Goal: Task Accomplishment & Management: Use online tool/utility

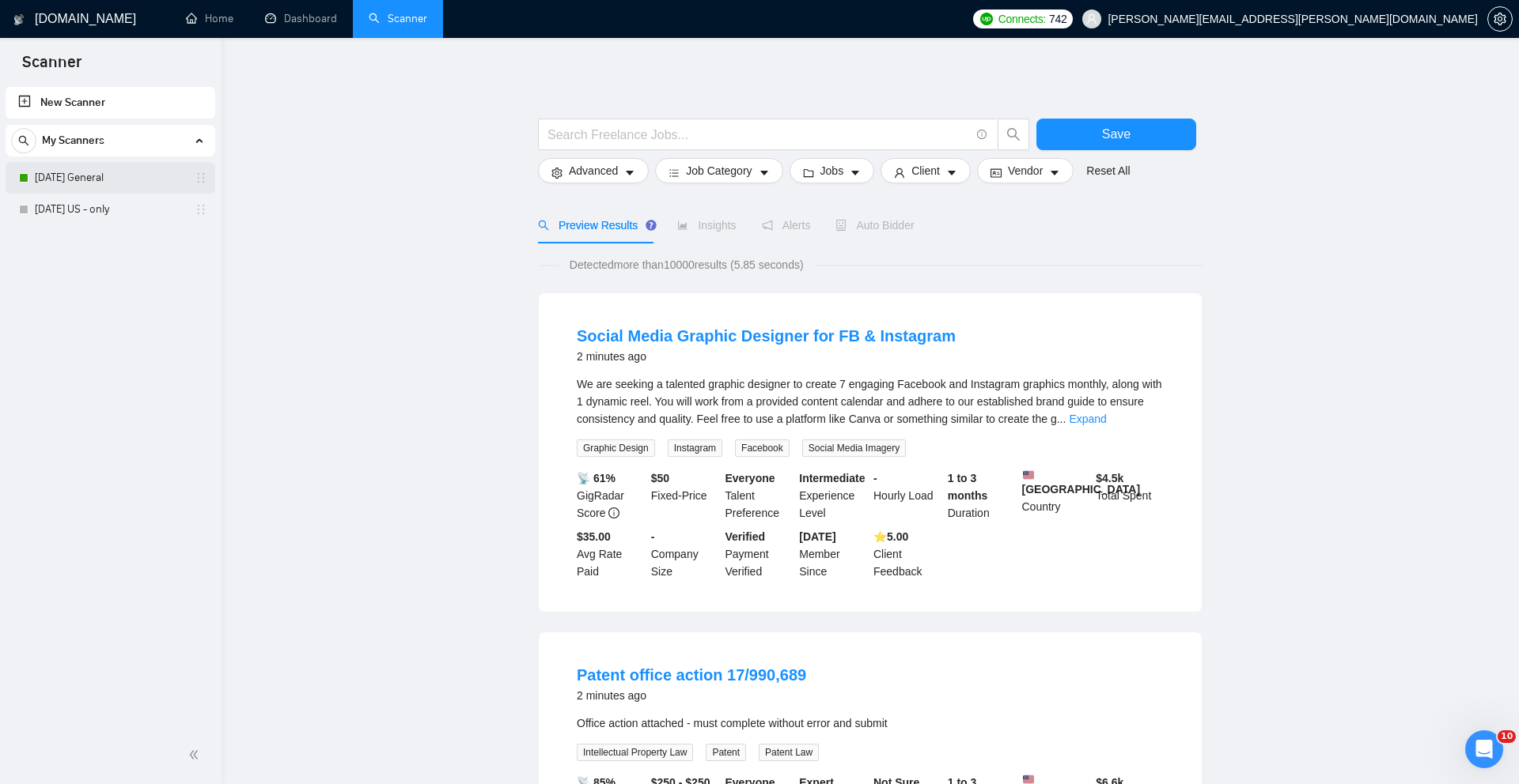
click at [103, 186] on link "[DATE] General" at bounding box center [110, 178] width 150 height 32
